Goal: Task Accomplishment & Management: Use online tool/utility

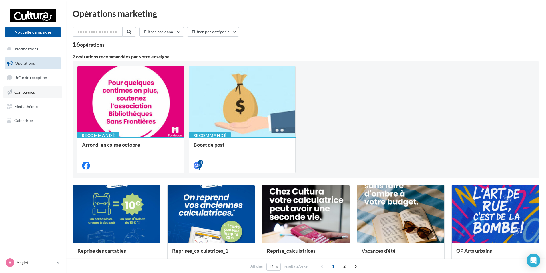
click at [15, 91] on span "Campagnes" at bounding box center [24, 92] width 21 height 5
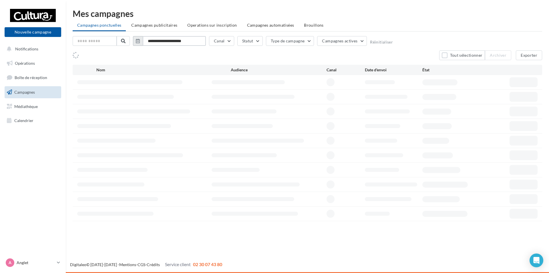
click at [176, 40] on input "**********" at bounding box center [174, 41] width 63 height 10
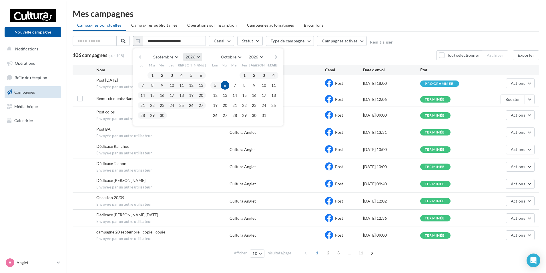
click at [199, 55] on button "2026" at bounding box center [192, 57] width 19 height 8
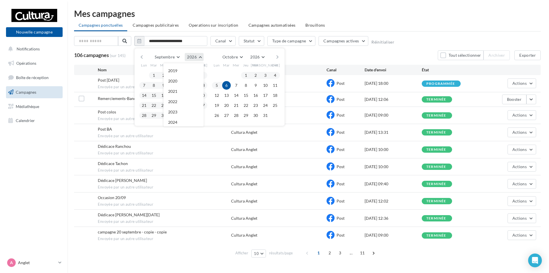
scroll to position [62, 0]
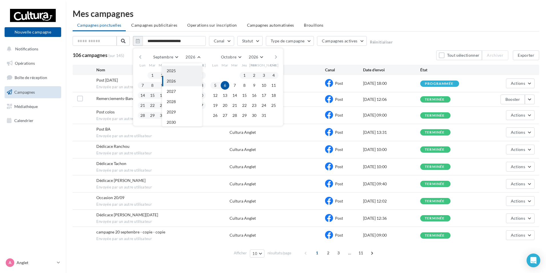
click at [185, 69] on button "2025" at bounding box center [182, 70] width 40 height 10
click at [145, 74] on button "1" at bounding box center [142, 75] width 9 height 9
click at [152, 115] on button "30" at bounding box center [152, 115] width 9 height 9
type input "**********"
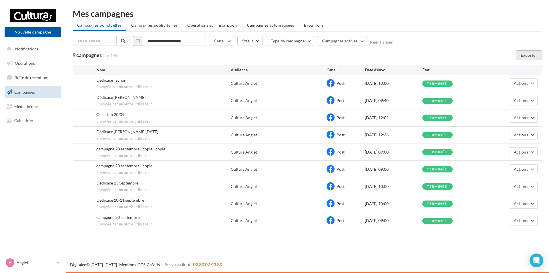
click at [526, 56] on button "Exporter" at bounding box center [529, 55] width 26 height 10
click at [58, 260] on icon at bounding box center [58, 262] width 3 height 5
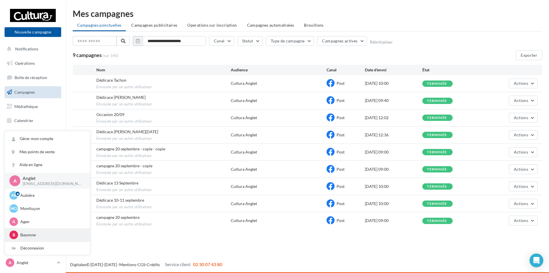
click at [33, 232] on p "Bayonne" at bounding box center [51, 235] width 63 height 6
